Goal: Obtain resource: Download file/media

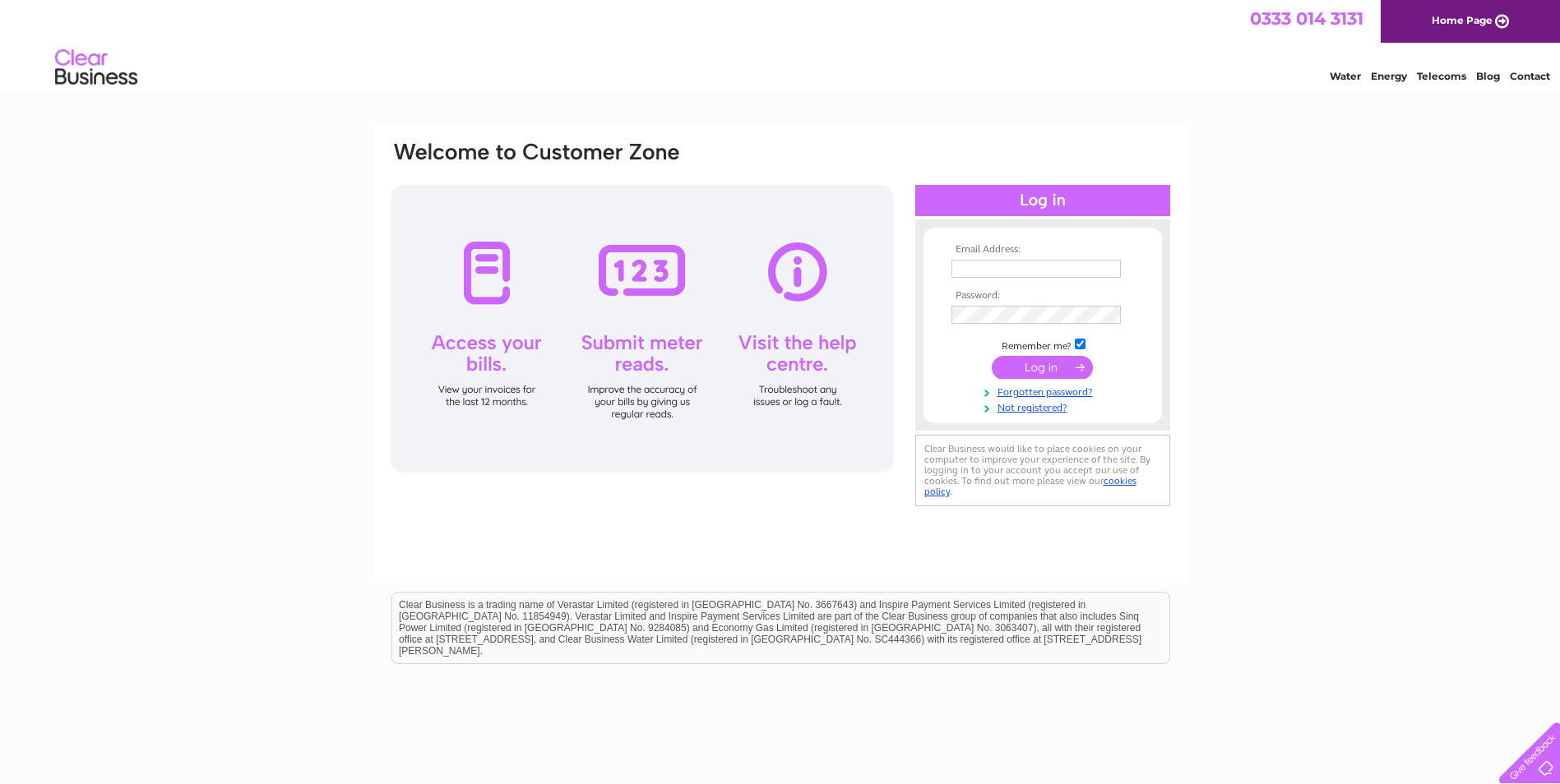
type input "[EMAIL_ADDRESS][DOMAIN_NAME]"
click at [1058, 367] on input "submit" at bounding box center [1042, 367] width 101 height 23
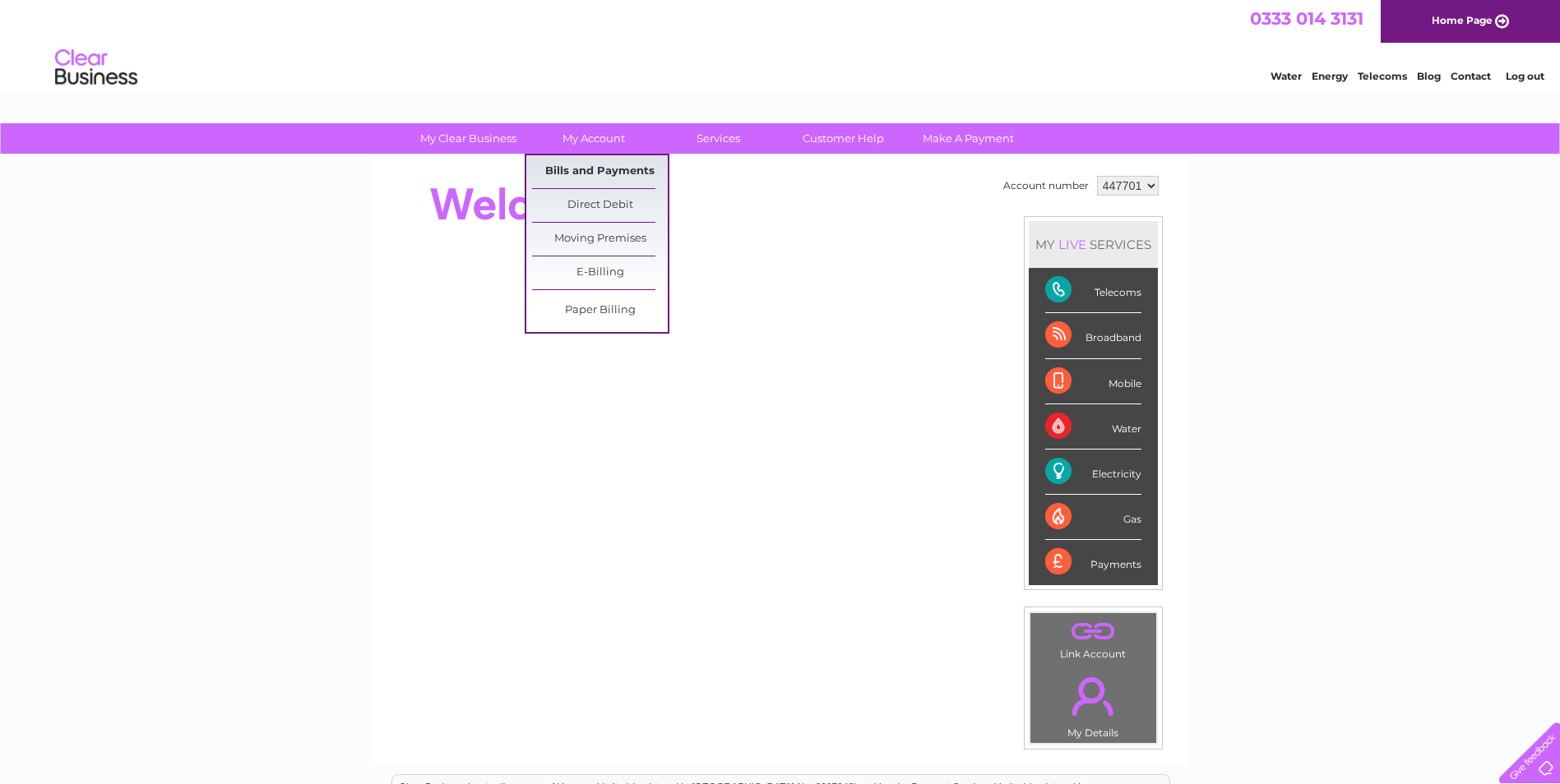
click at [560, 164] on link "Bills and Payments" at bounding box center [600, 172] width 135 height 33
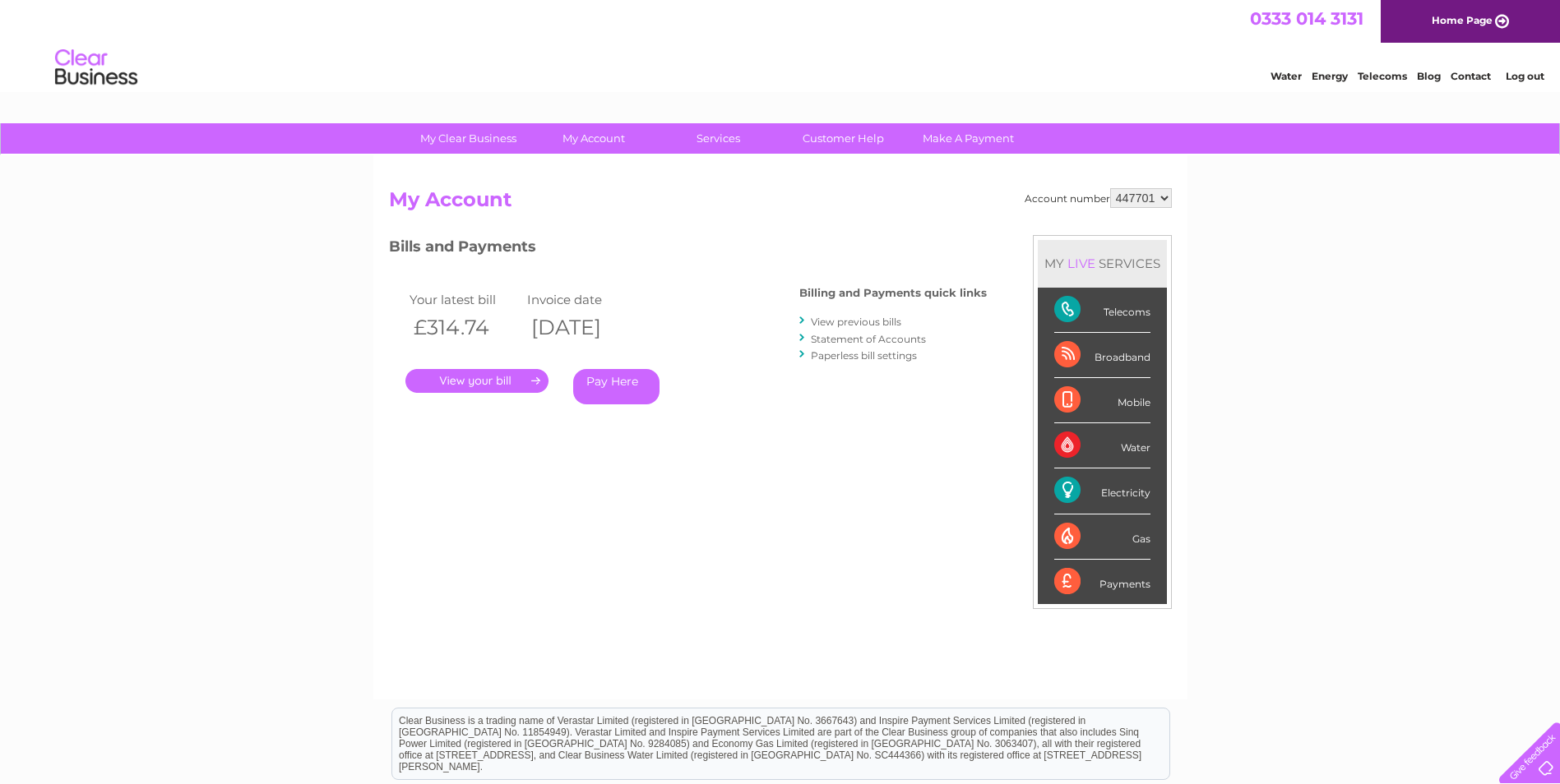
click at [443, 377] on link "." at bounding box center [477, 381] width 143 height 24
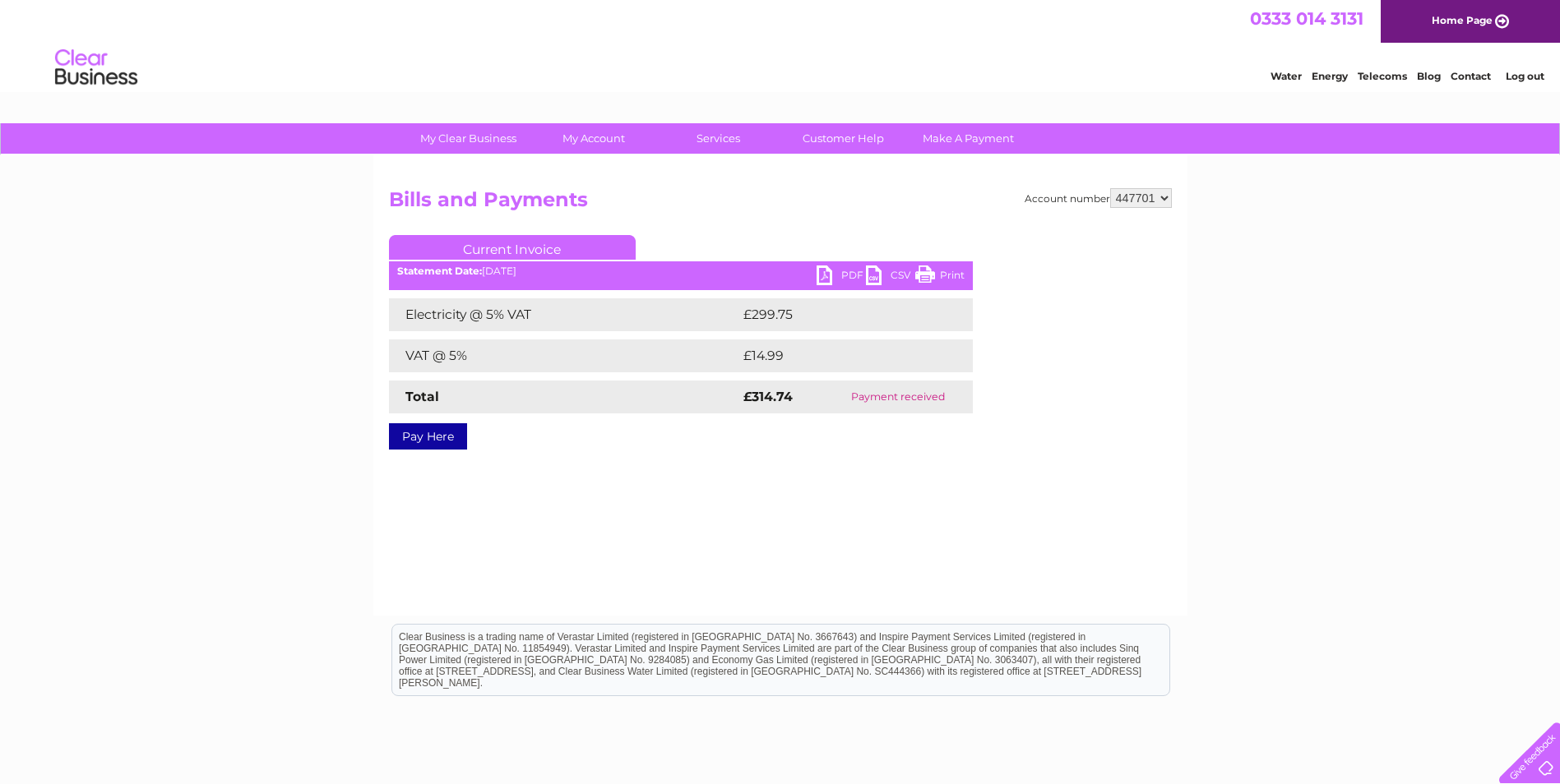
click at [818, 280] on link "PDF" at bounding box center [841, 278] width 49 height 24
click at [875, 275] on link "CSV" at bounding box center [890, 278] width 49 height 24
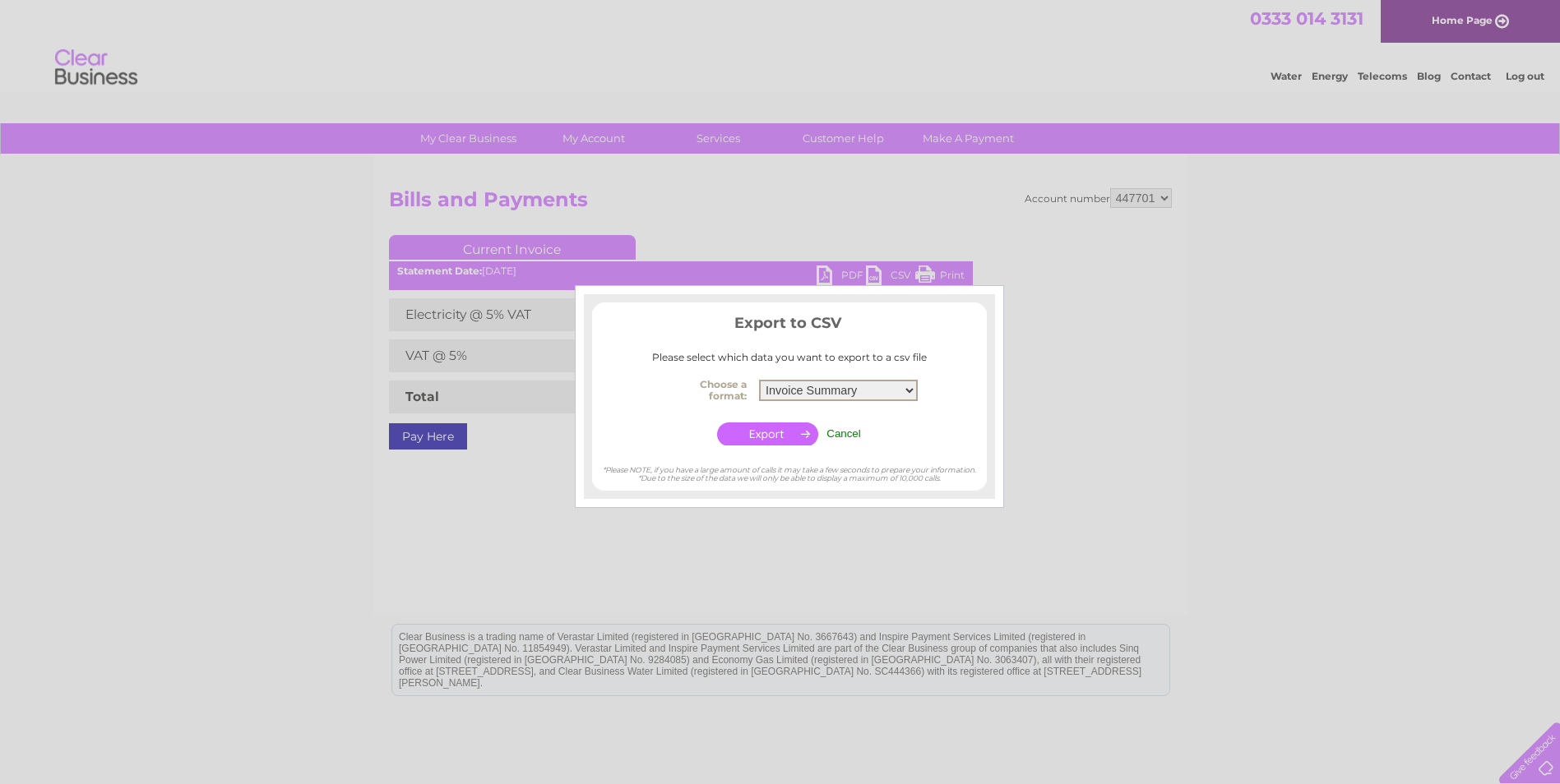
click at [914, 387] on select "Invoice Summary Service Charge Summary" at bounding box center [838, 391] width 159 height 22
click at [850, 430] on input "Cancel" at bounding box center [843, 434] width 34 height 13
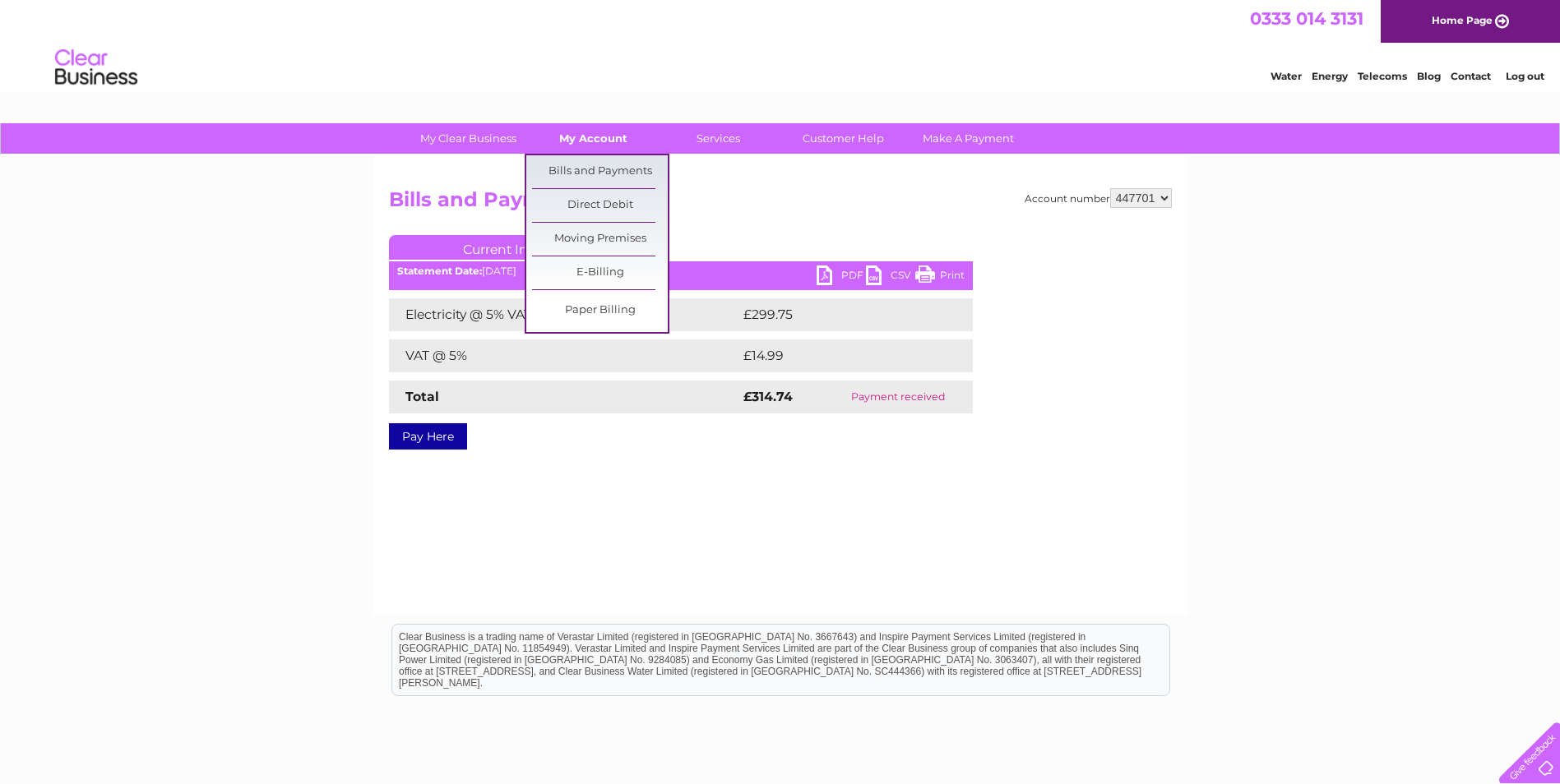
click at [611, 144] on link "My Account" at bounding box center [593, 138] width 135 height 30
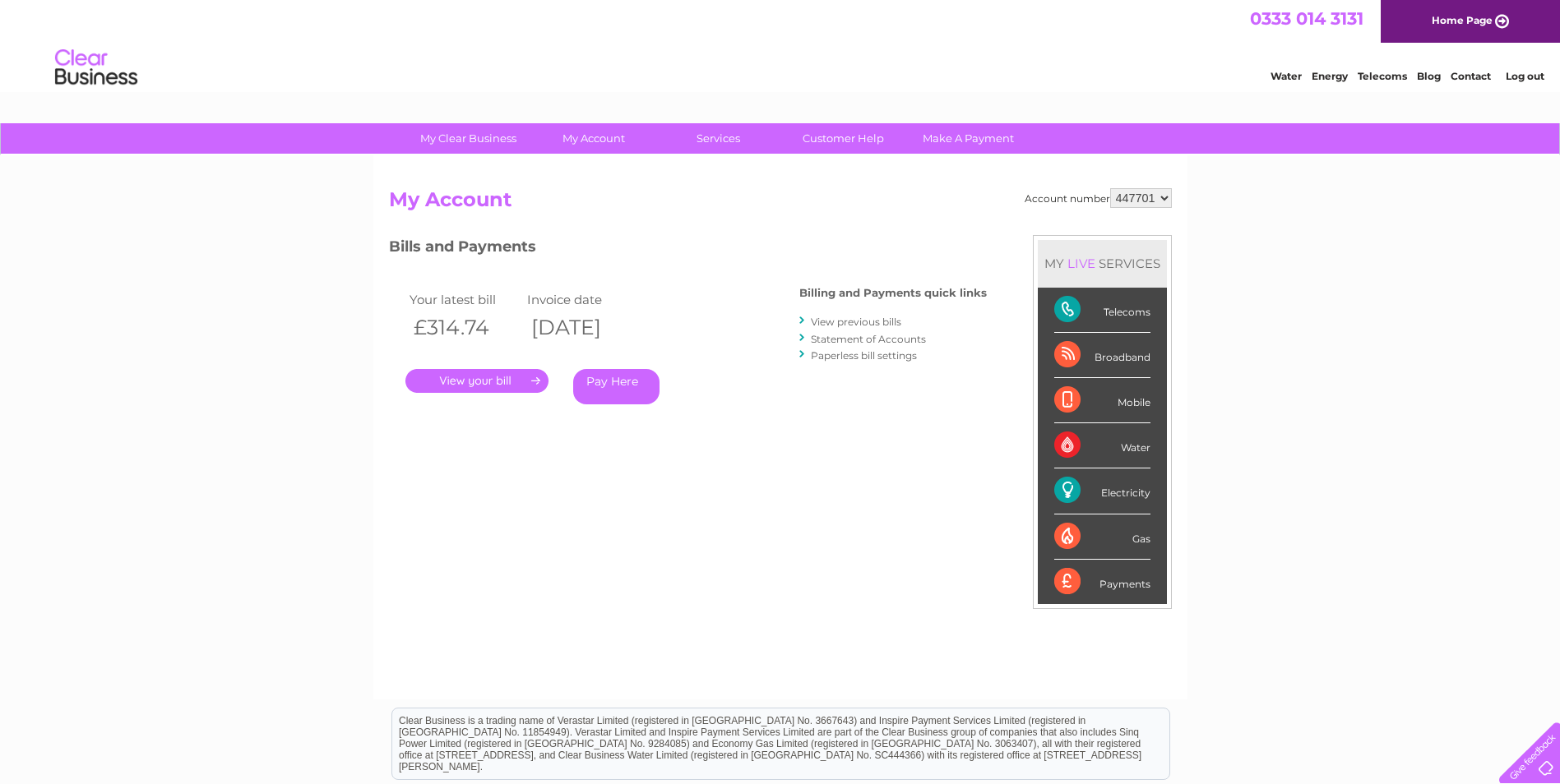
click at [876, 319] on link "View previous bills" at bounding box center [856, 322] width 90 height 13
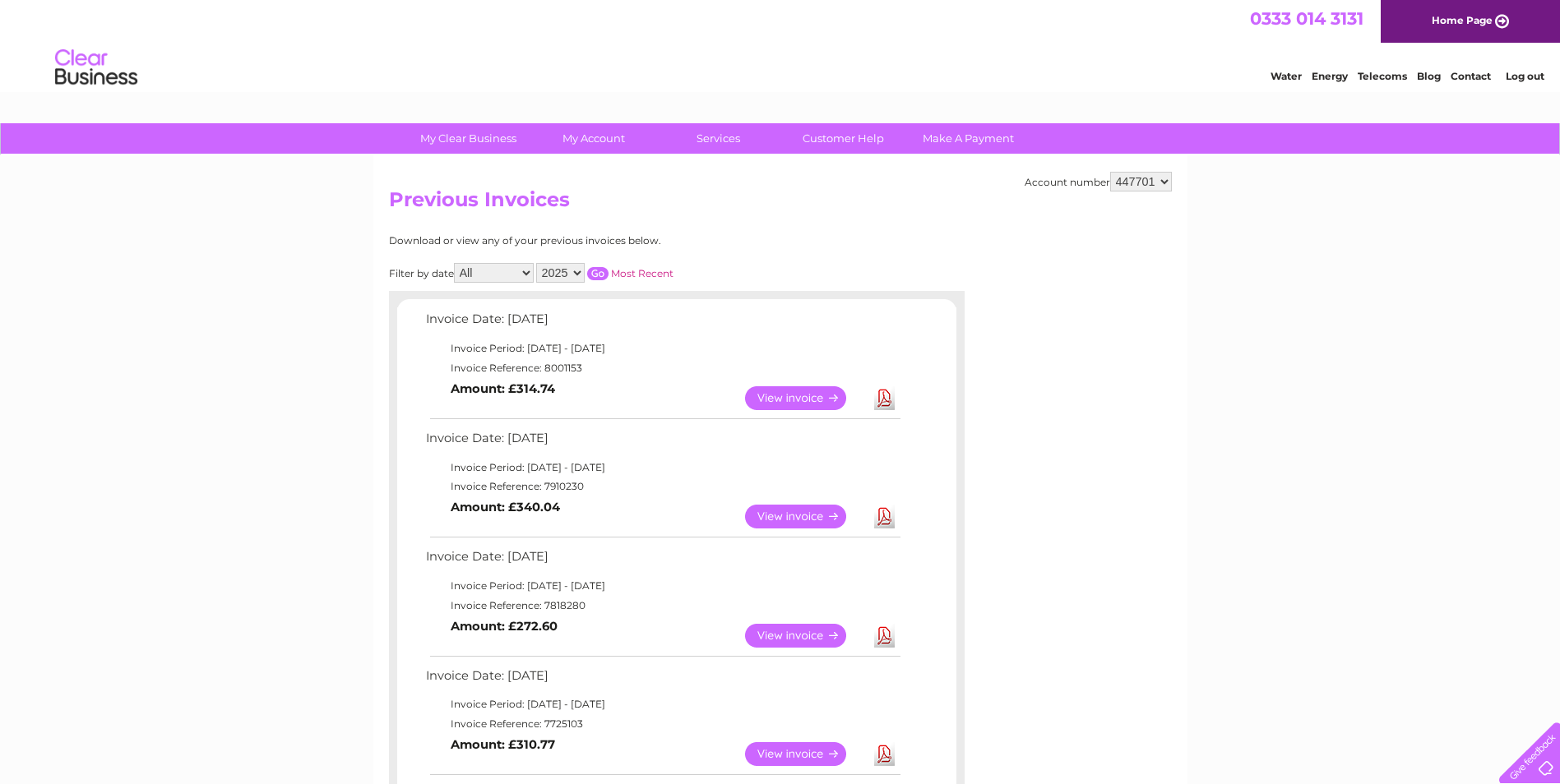
click at [579, 276] on select "2025 2024 2023 2022" at bounding box center [560, 273] width 48 height 20
select select "2024"
click at [538, 263] on select "2025 2024 2023 2022" at bounding box center [560, 273] width 48 height 20
click at [604, 272] on input "button" at bounding box center [598, 273] width 22 height 13
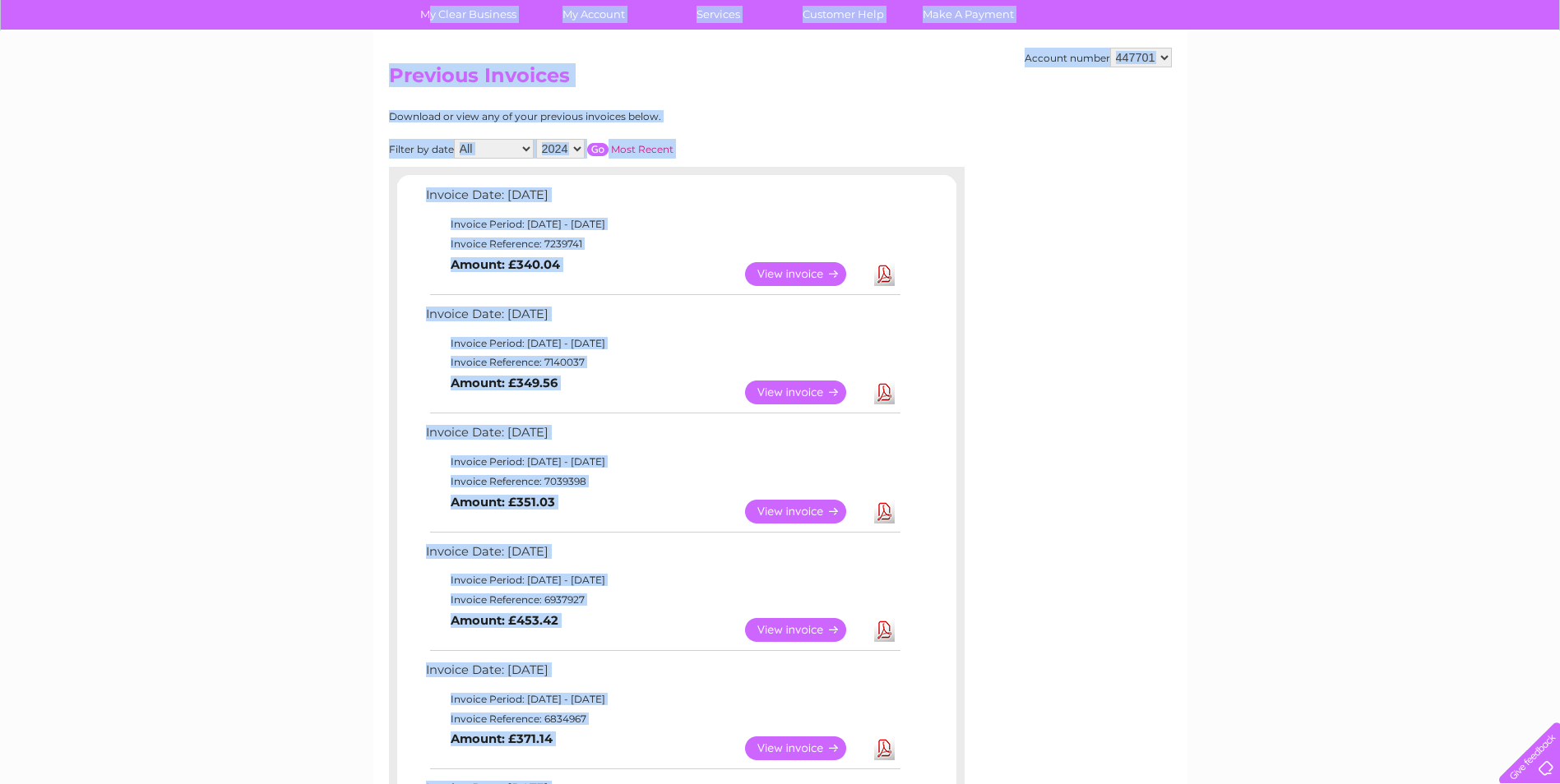
scroll to position [105, 0]
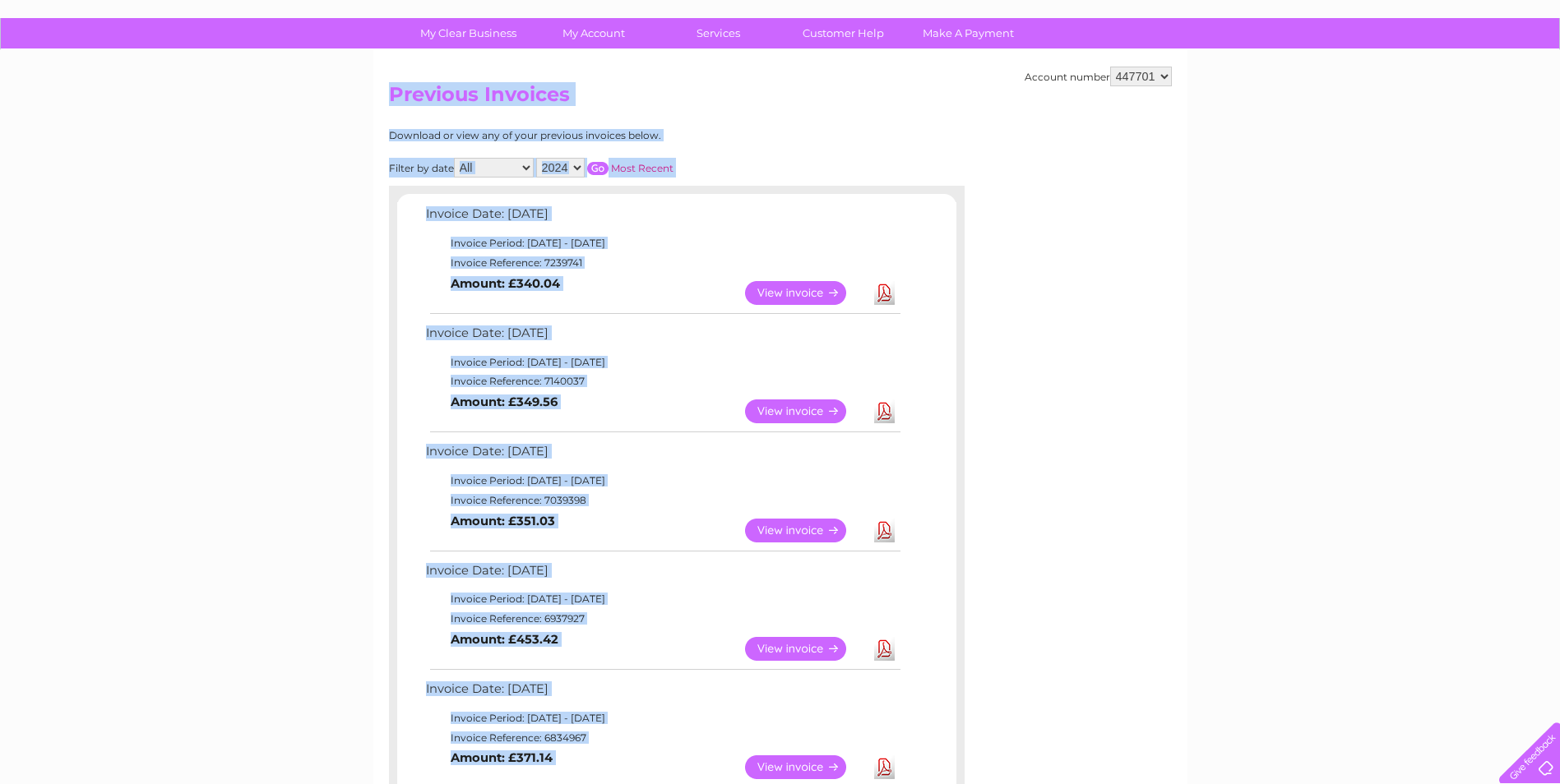
drag, startPoint x: 941, startPoint y: 420, endPoint x: 367, endPoint y: 115, distance: 650.0
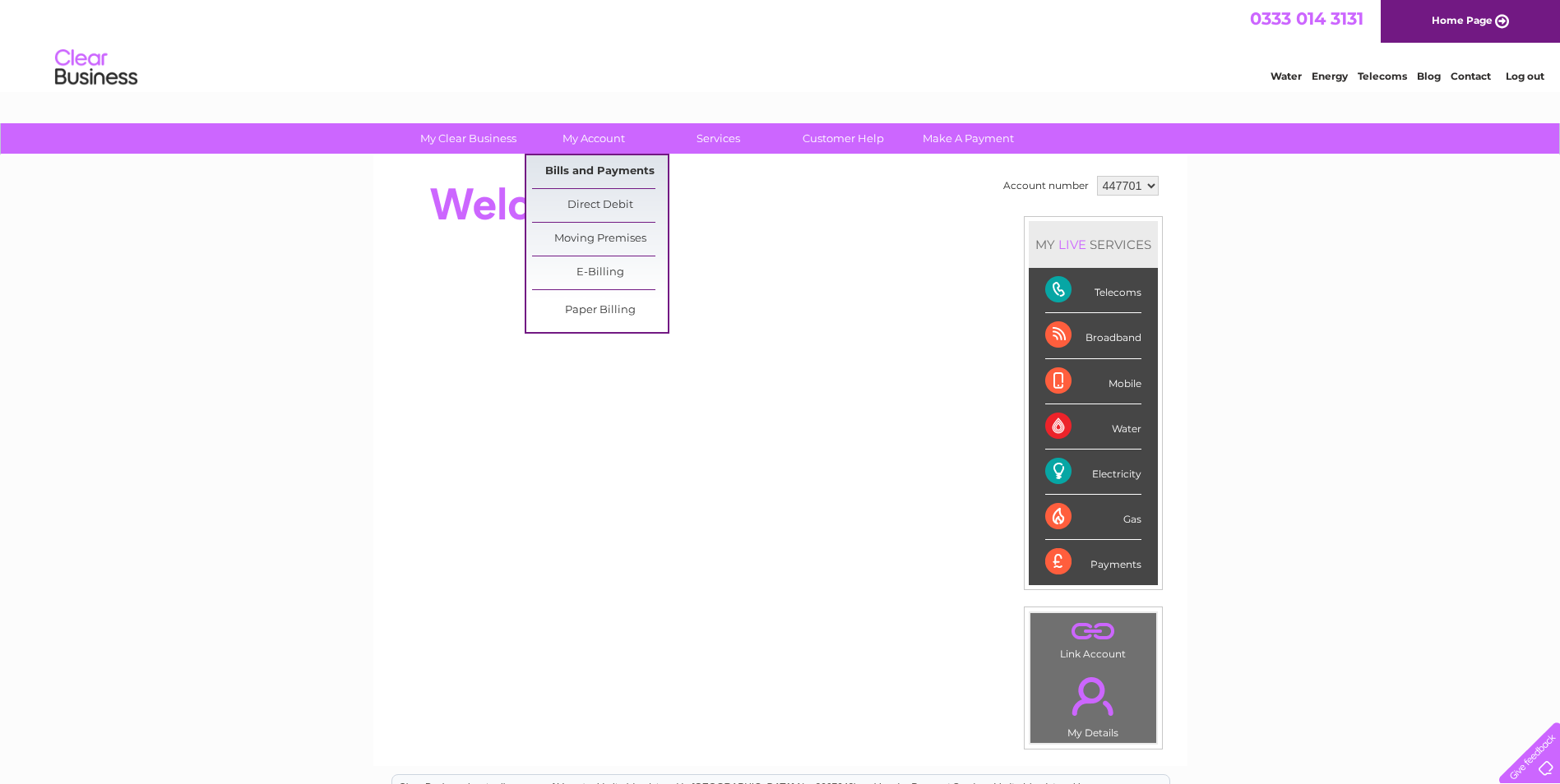
click at [599, 182] on link "Bills and Payments" at bounding box center [600, 172] width 135 height 33
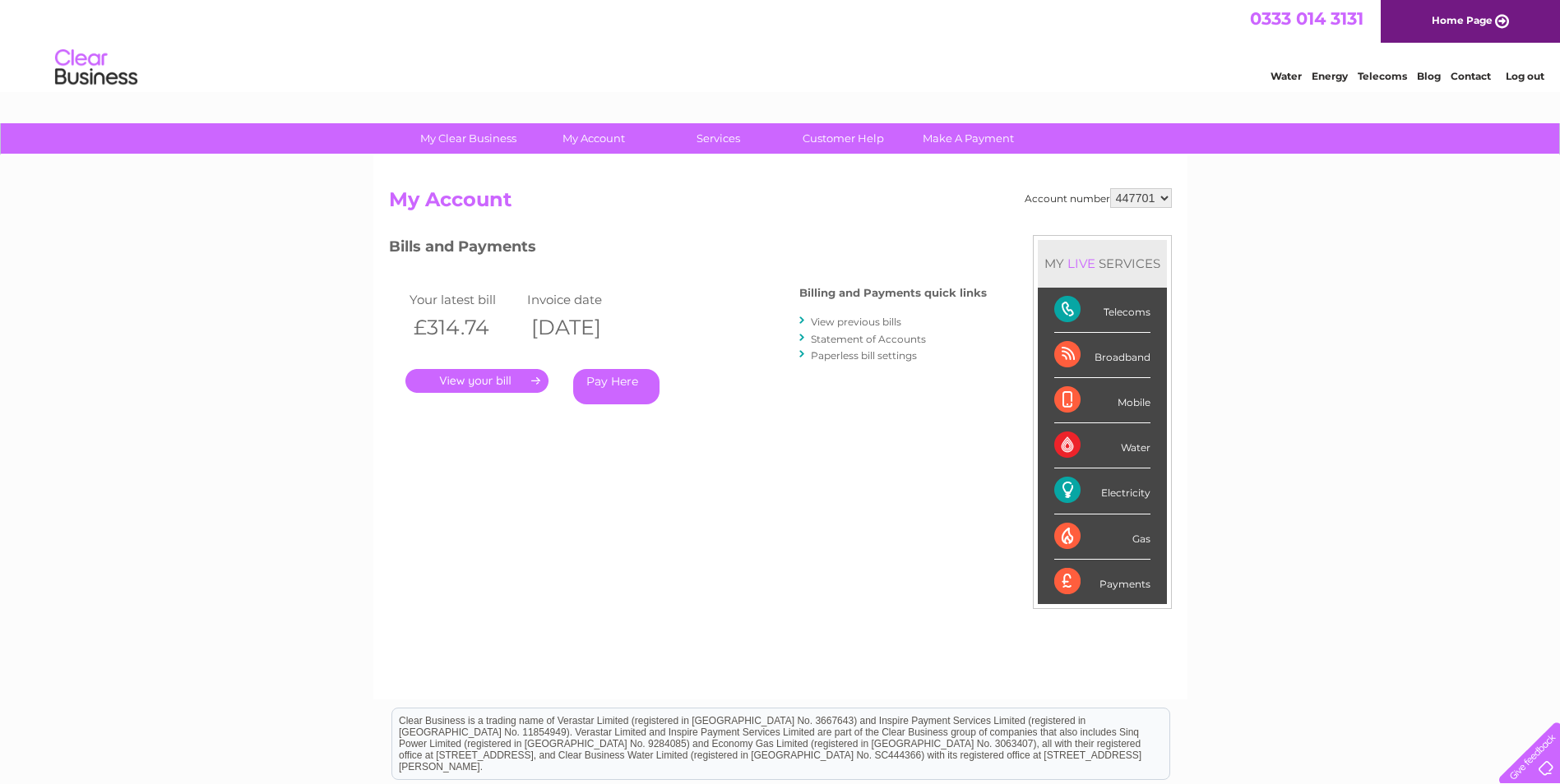
click at [853, 325] on link "View previous bills" at bounding box center [856, 322] width 90 height 13
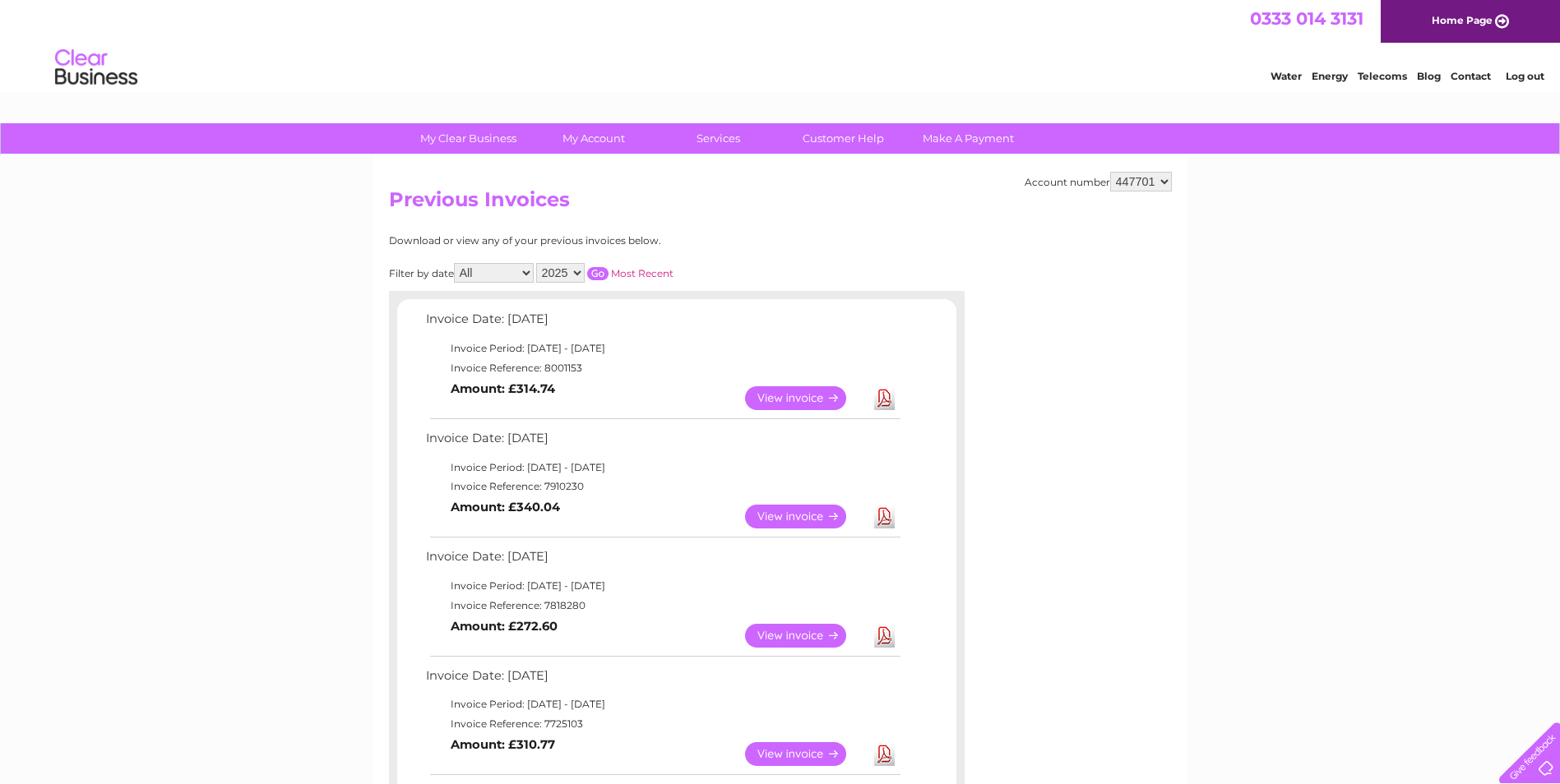
click at [579, 274] on select "2025 2024 2023 2022" at bounding box center [560, 273] width 48 height 20
click at [538, 263] on select "2025 2024 2023 2022" at bounding box center [560, 273] width 48 height 20
click at [593, 272] on input "button" at bounding box center [598, 273] width 22 height 13
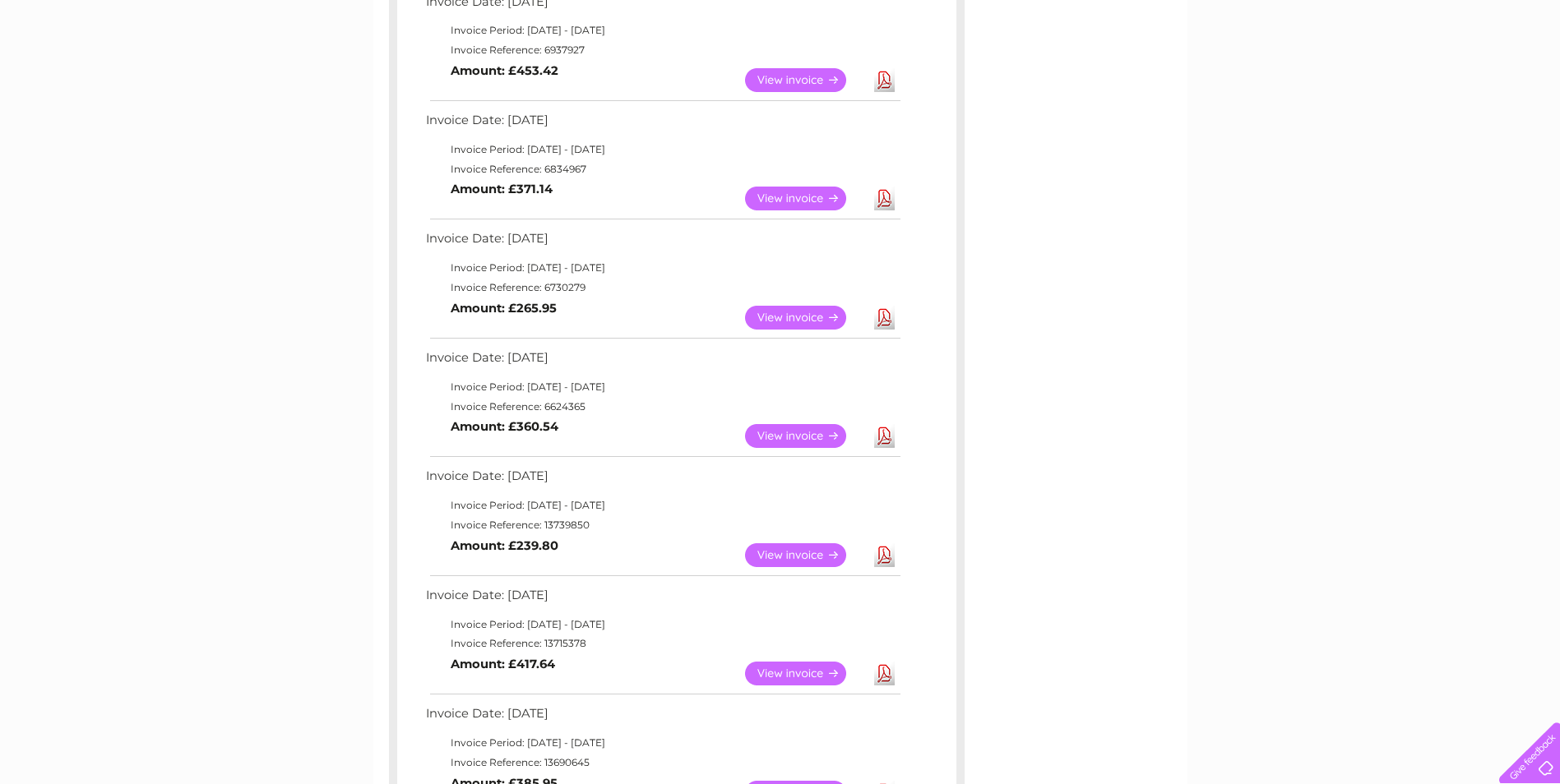
scroll to position [822, 0]
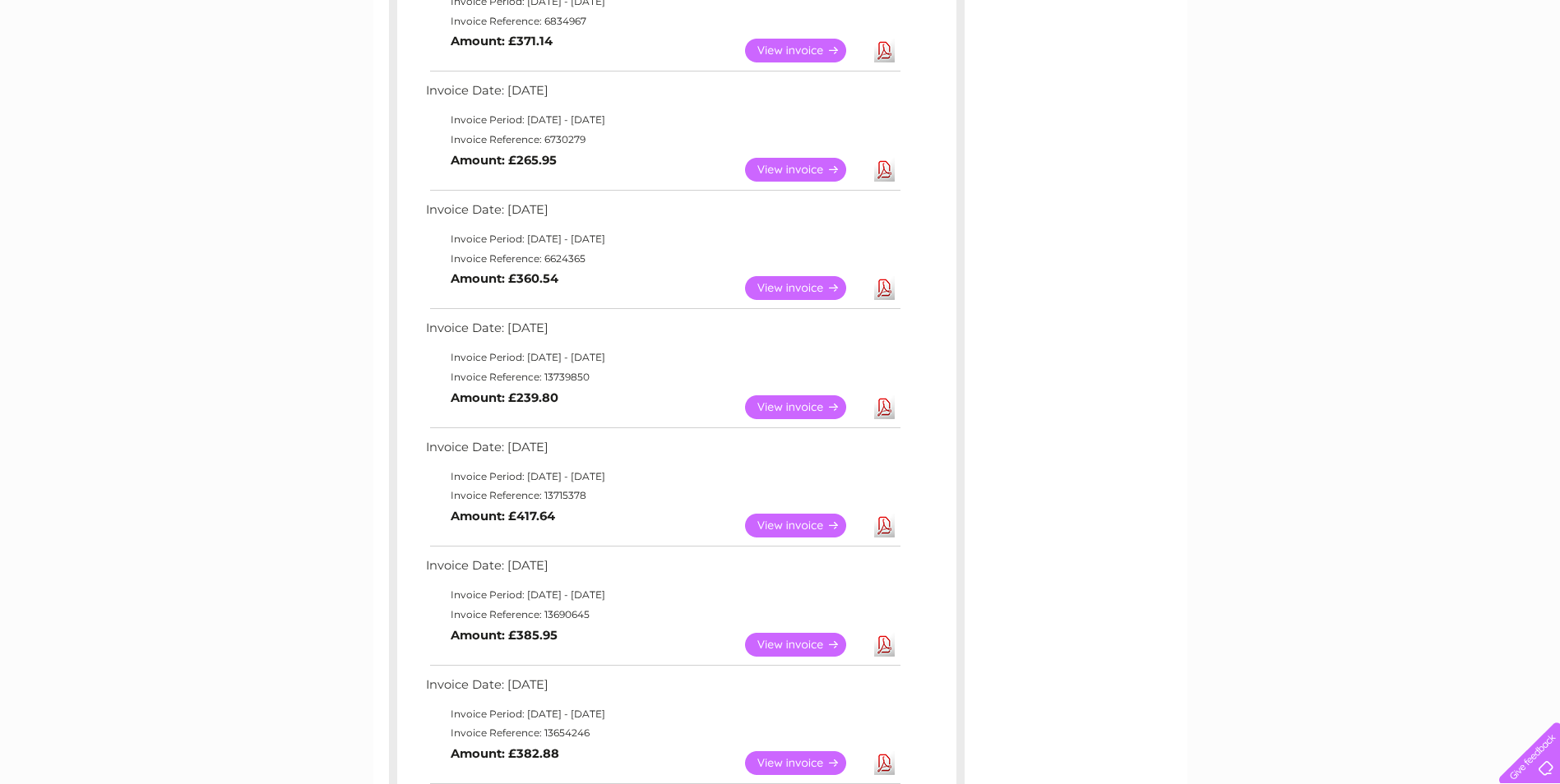
click at [549, 392] on b "Amount: £239.80" at bounding box center [505, 397] width 108 height 15
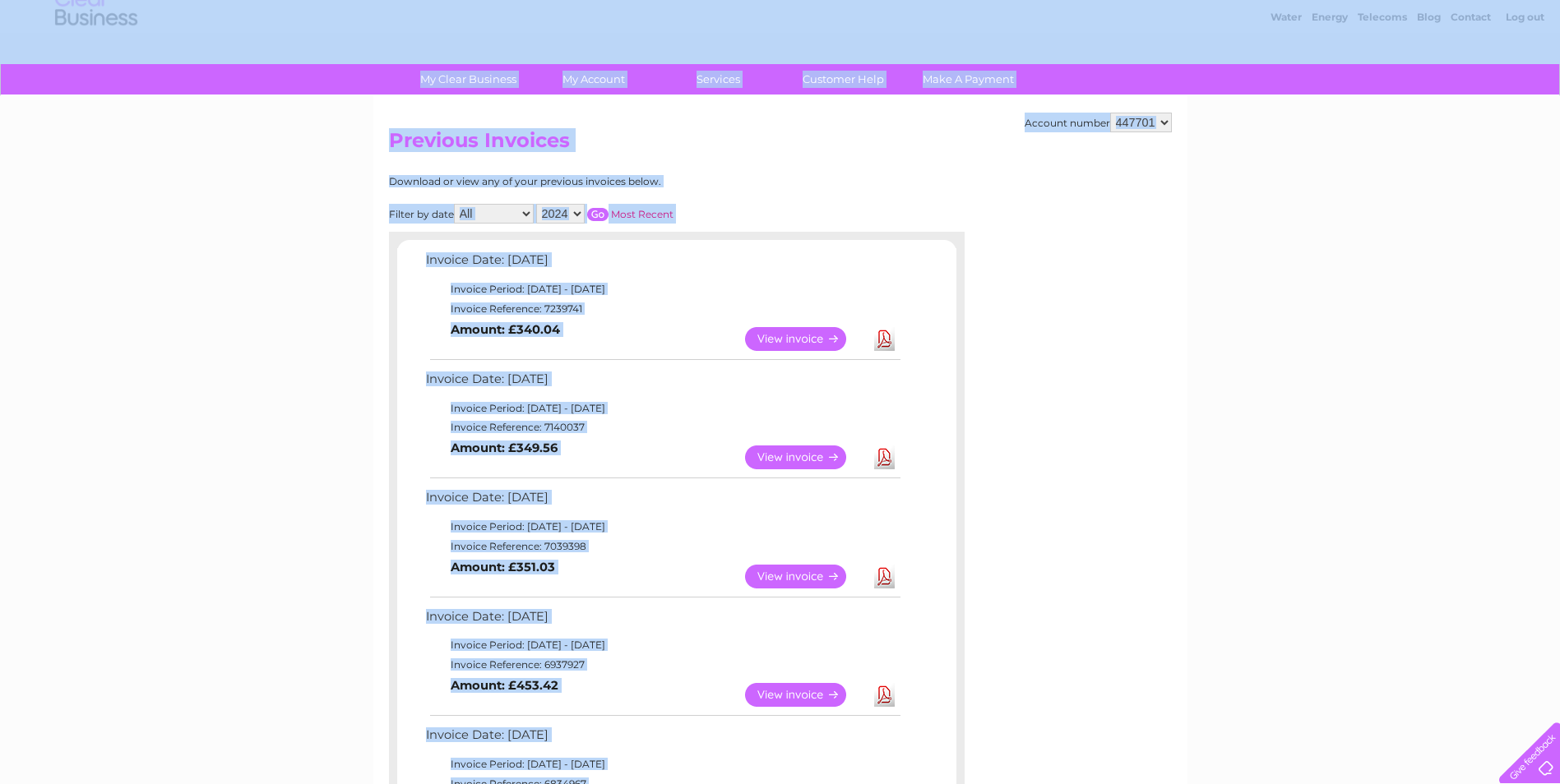
scroll to position [0, 0]
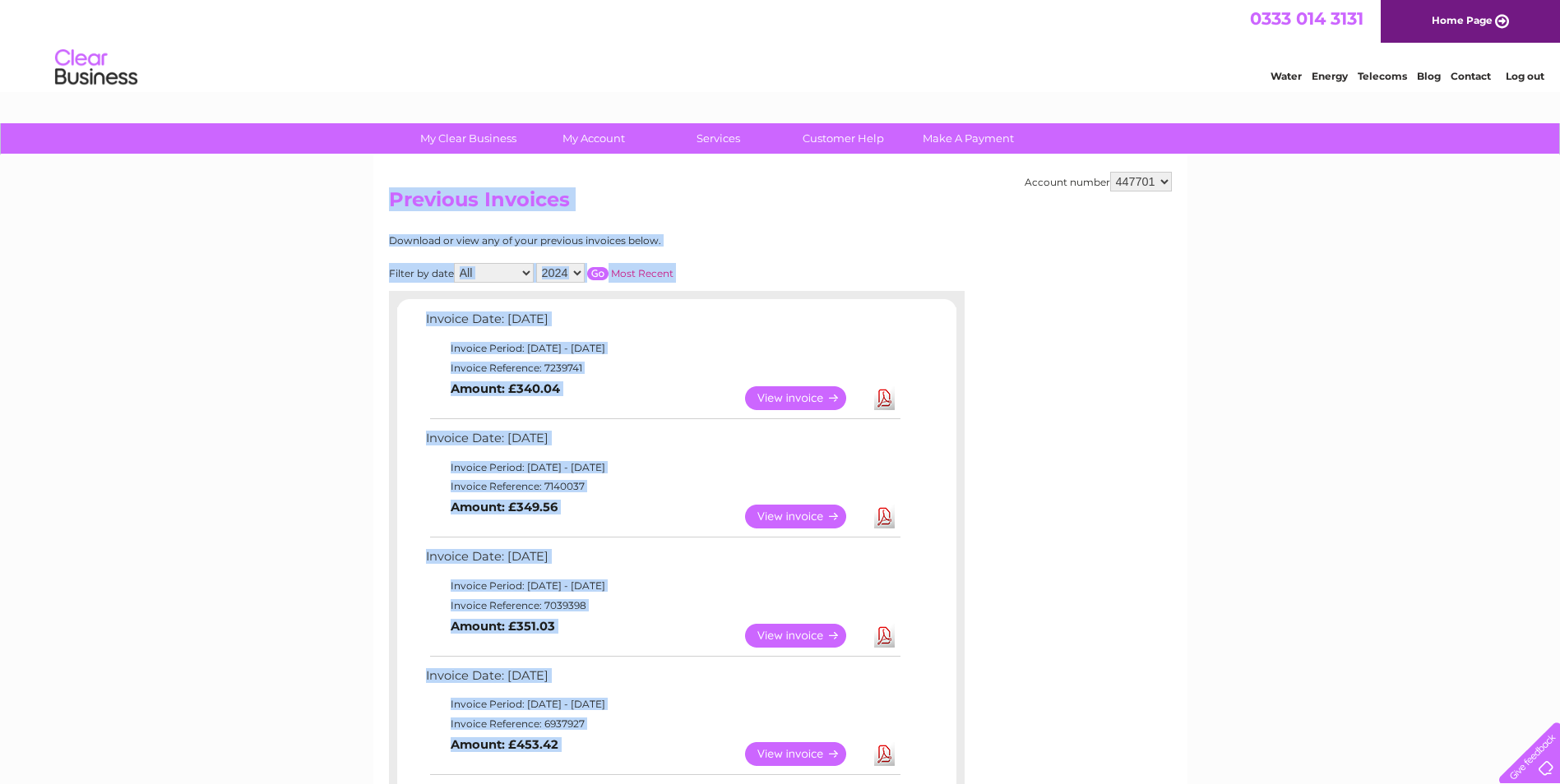
drag, startPoint x: 569, startPoint y: 395, endPoint x: 393, endPoint y: 194, distance: 267.2
drag, startPoint x: 393, startPoint y: 194, endPoint x: 404, endPoint y: 210, distance: 19.4
click at [579, 271] on select "2025 2024 2023 2022" at bounding box center [560, 273] width 48 height 20
select select "2025"
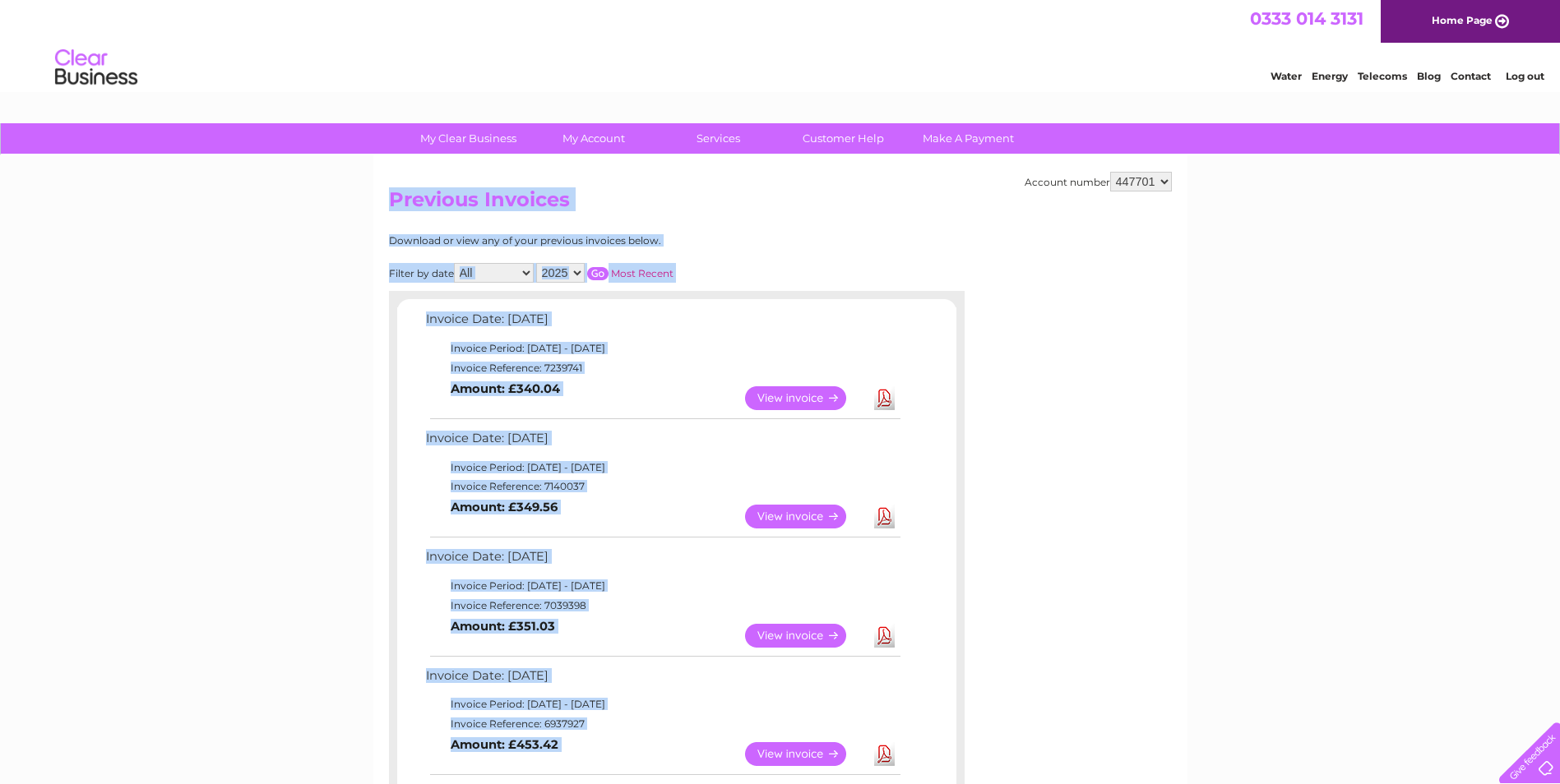
click at [538, 263] on select "2025 2024 2023 2022" at bounding box center [560, 273] width 48 height 20
click at [602, 273] on input "button" at bounding box center [598, 273] width 22 height 13
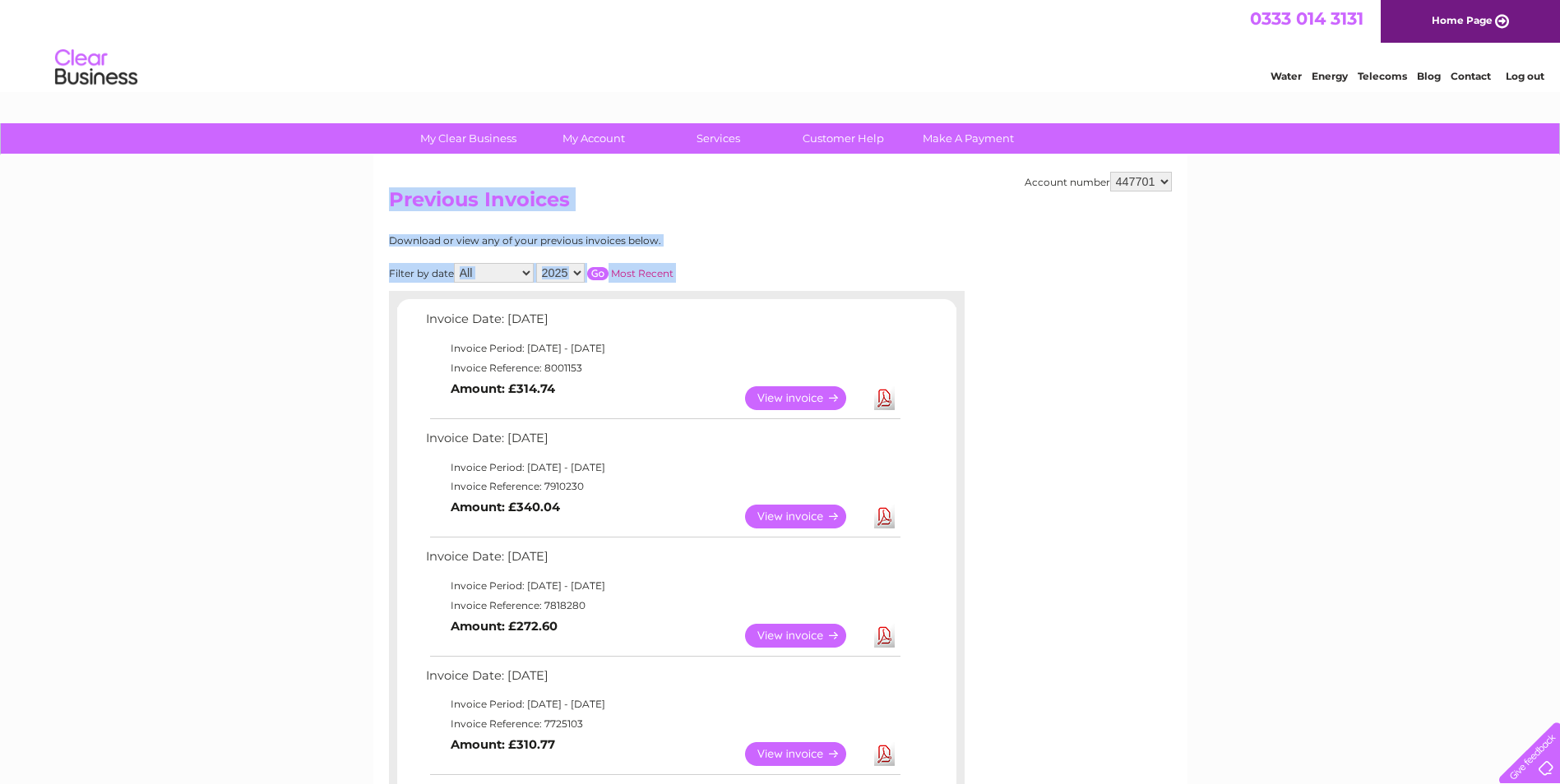
click at [859, 244] on div "Download or view any of your previous invoices below. Filter by date All Januar…" at bounding box center [676, 776] width 575 height 1082
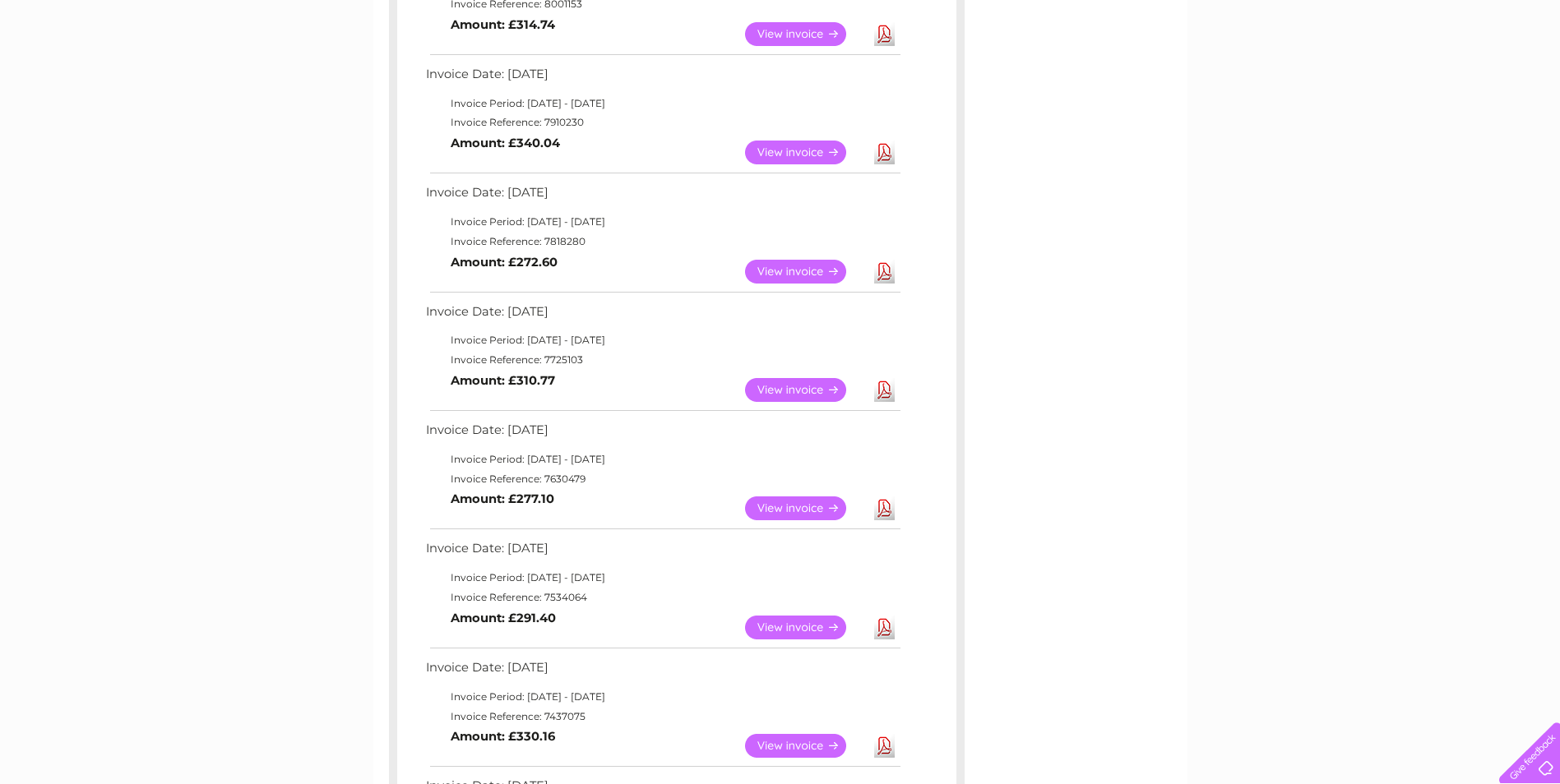
scroll to position [309, 0]
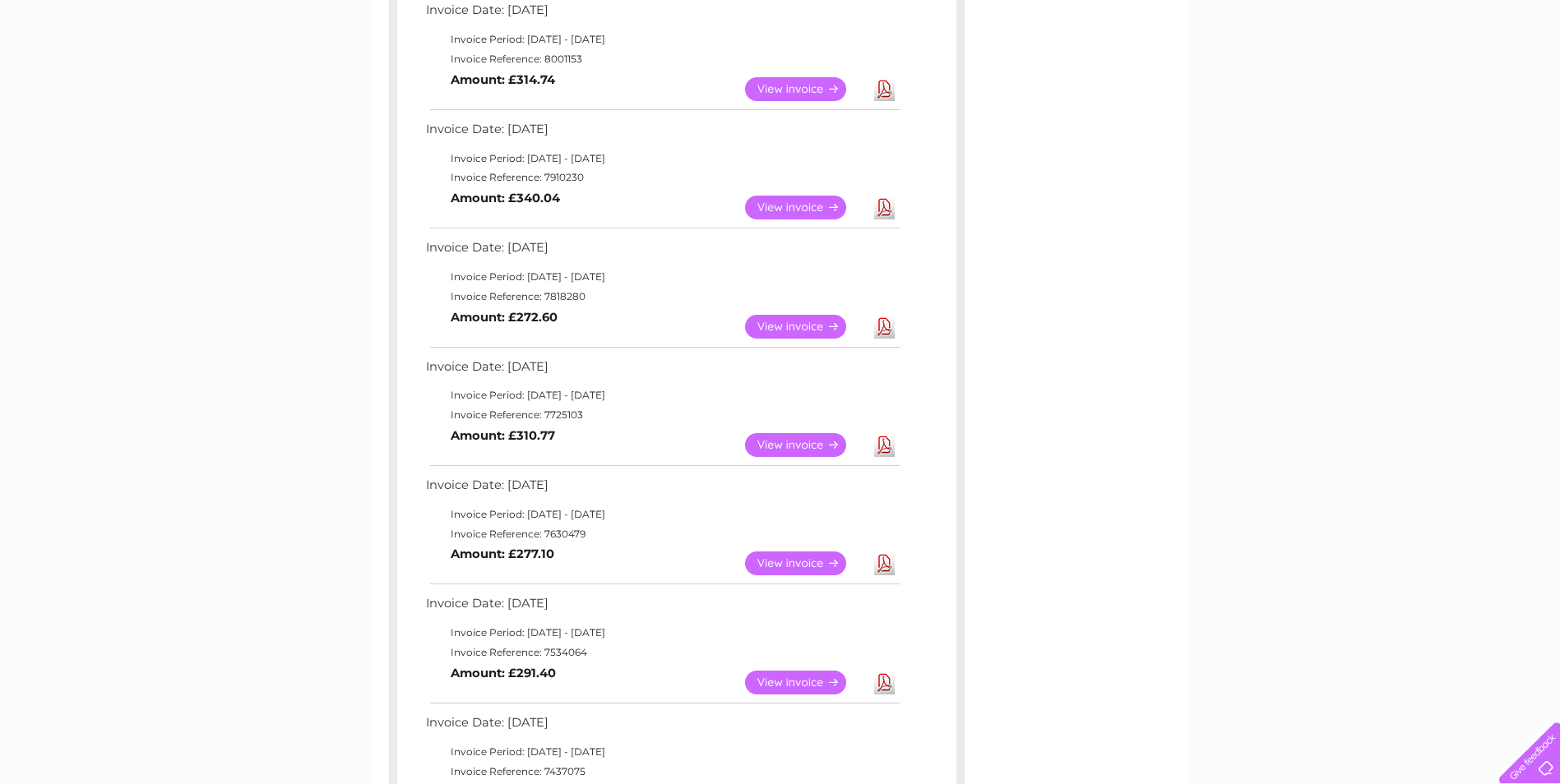
drag, startPoint x: 714, startPoint y: 563, endPoint x: 428, endPoint y: 366, distance: 347.3
click at [428, 366] on div "Invoice Date: 11 August 2025 Invoice Period: 1 August 2025 - 31 August 2025 Inv…" at bounding box center [677, 469] width 560 height 941
drag, startPoint x: 428, startPoint y: 366, endPoint x: 451, endPoint y: 380, distance: 26.9
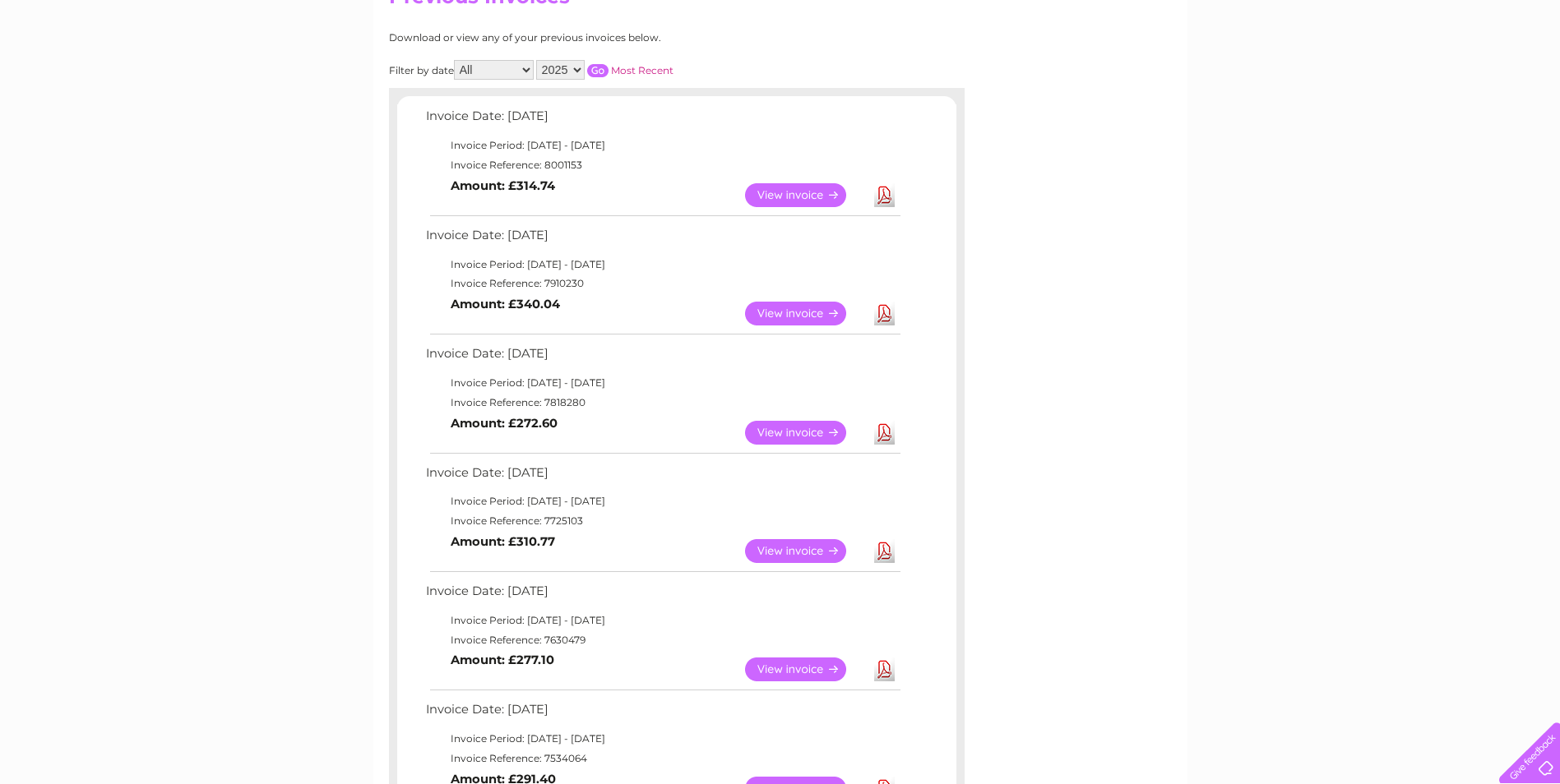
scroll to position [246, 0]
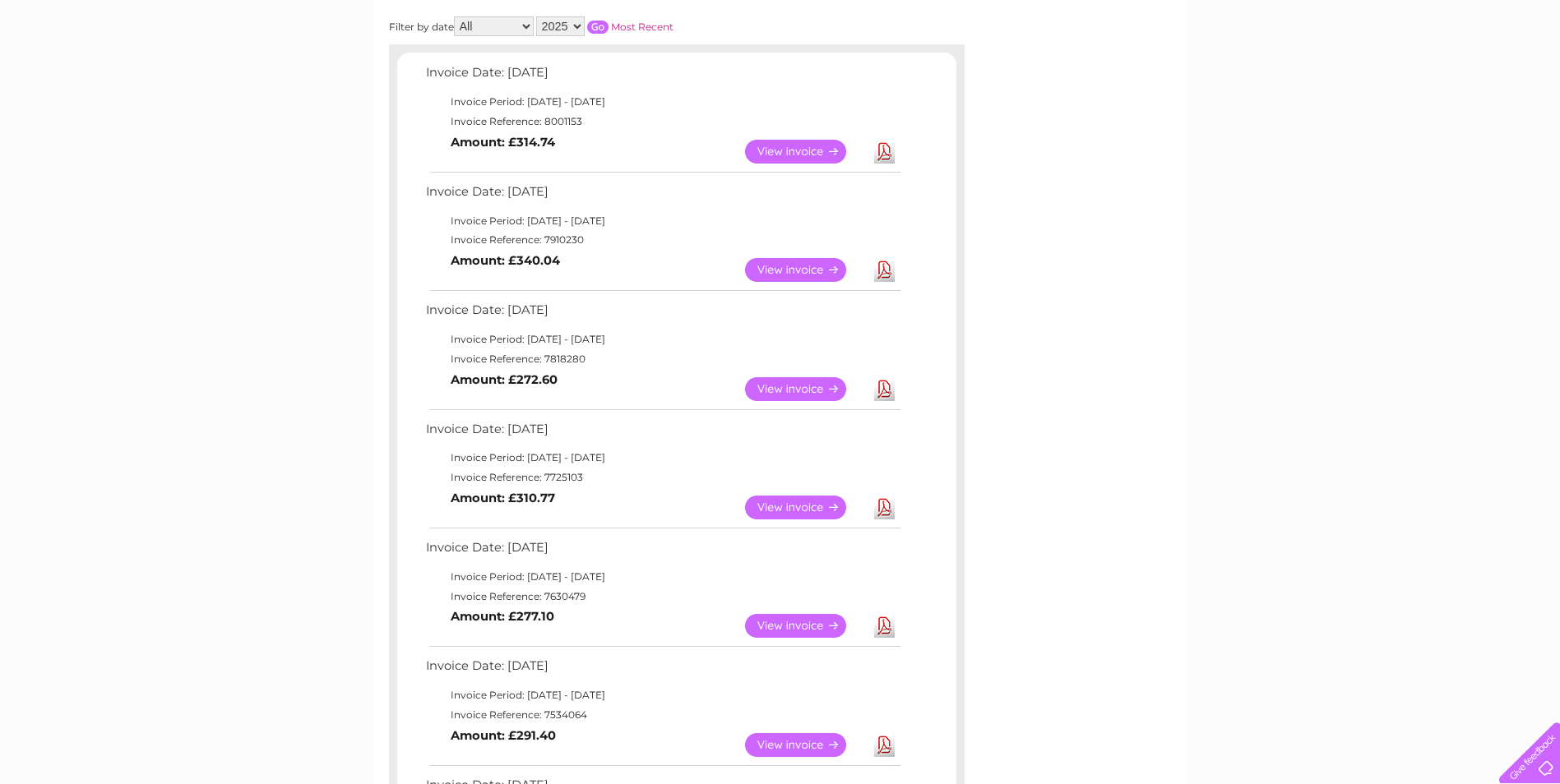
click at [812, 507] on link "View" at bounding box center [805, 507] width 121 height 24
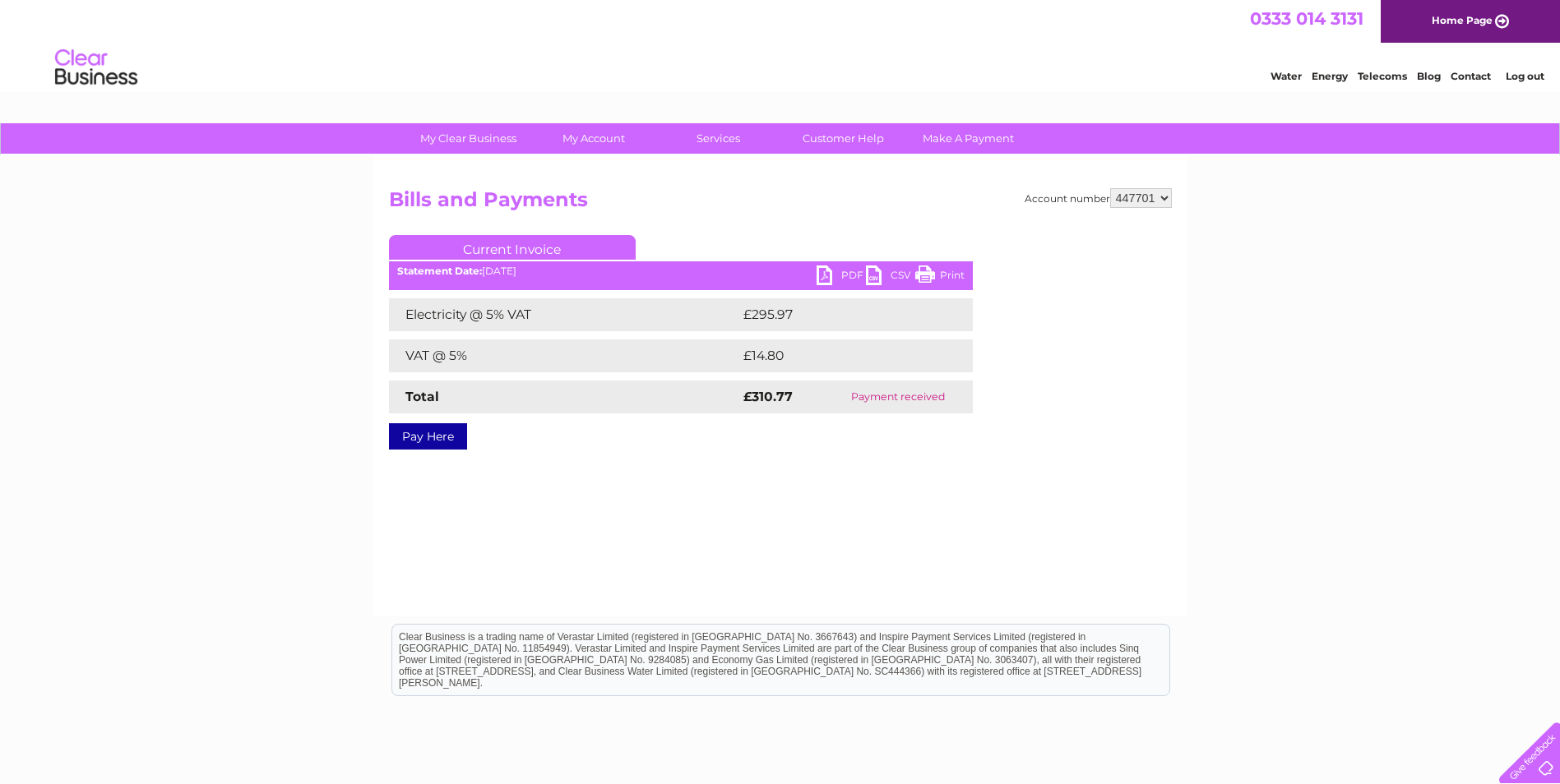
click at [818, 277] on link "PDF" at bounding box center [841, 278] width 49 height 24
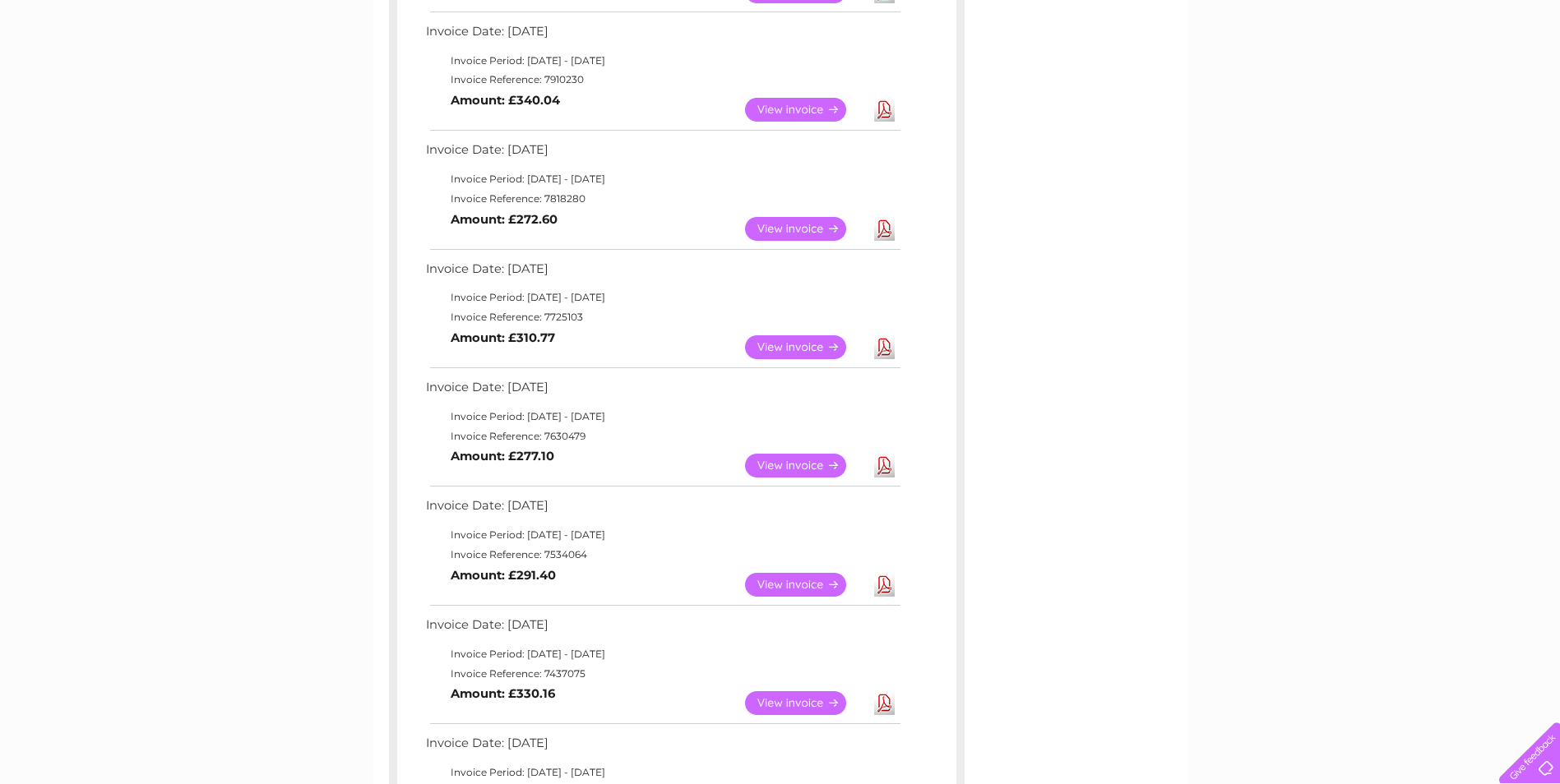
scroll to position [412, 0]
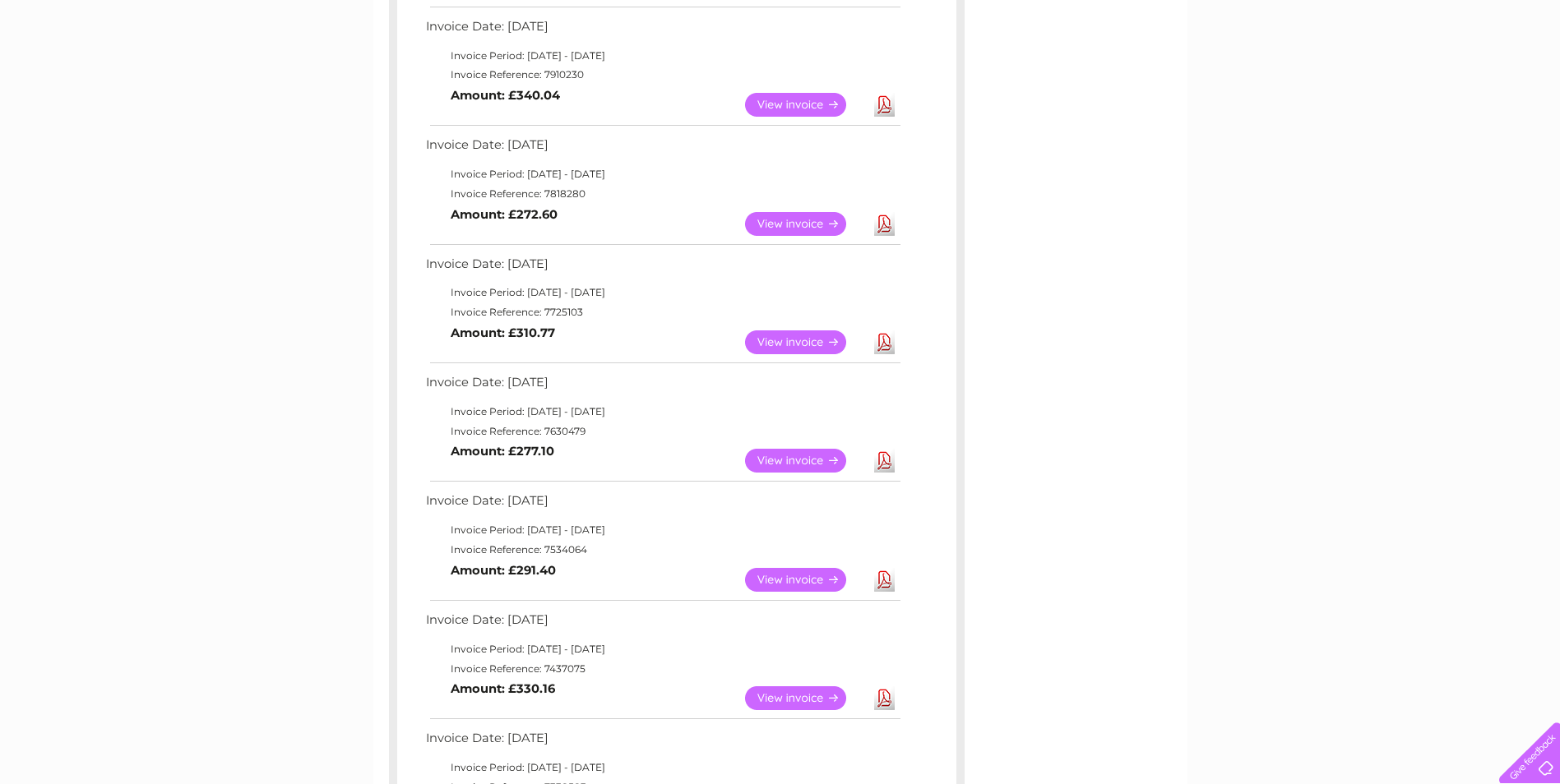
click at [832, 458] on link "View" at bounding box center [805, 460] width 121 height 24
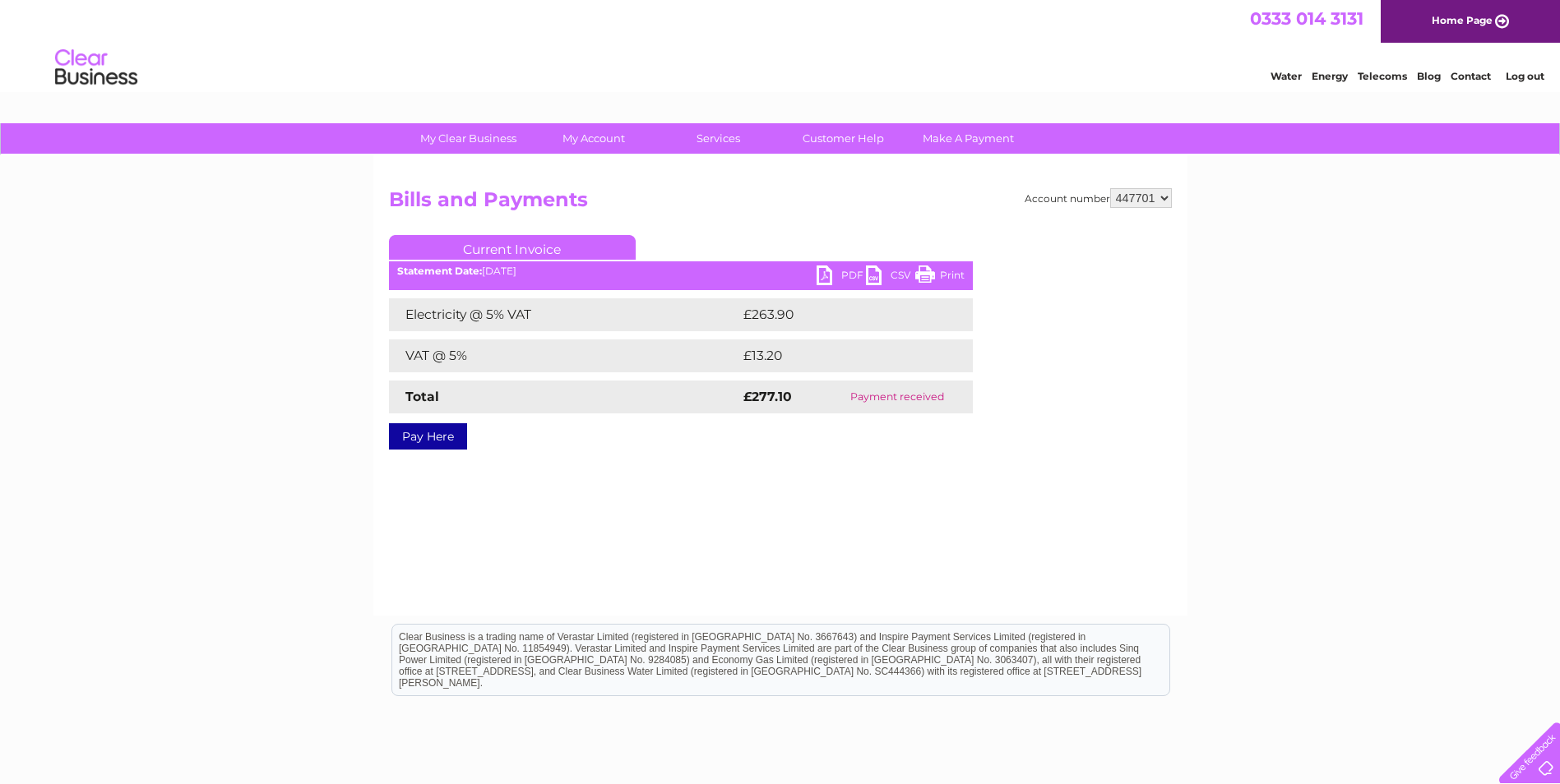
click at [837, 272] on link "PDF" at bounding box center [841, 278] width 49 height 24
